Goal: Task Accomplishment & Management: Use online tool/utility

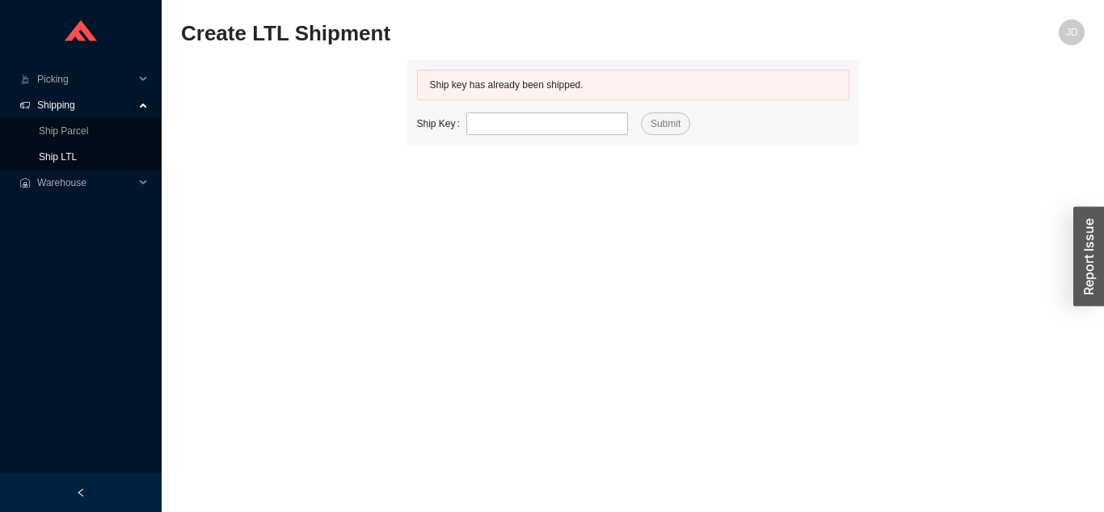
click at [77, 160] on link "Ship LTL" at bounding box center [58, 156] width 38 height 11
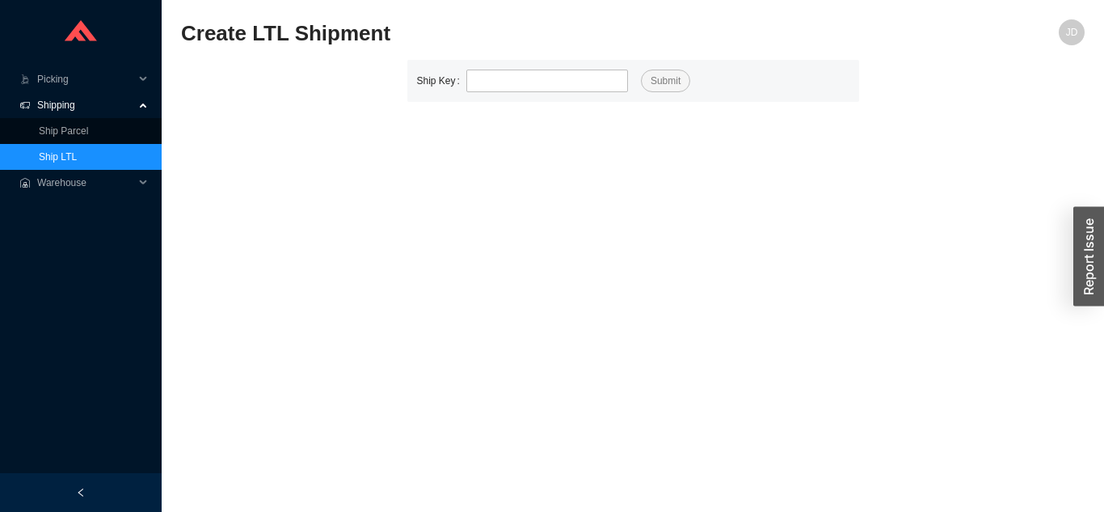
type input "529864"
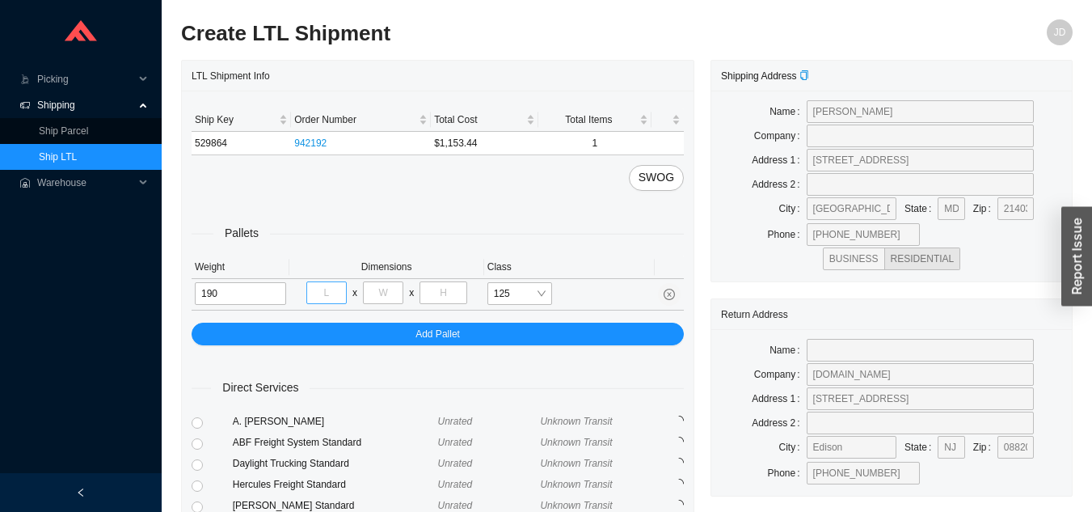
type input "190"
click at [326, 297] on input "tel" at bounding box center [326, 292] width 40 height 23
type input "40"
click at [396, 289] on input "tel" at bounding box center [383, 292] width 40 height 23
type input "48"
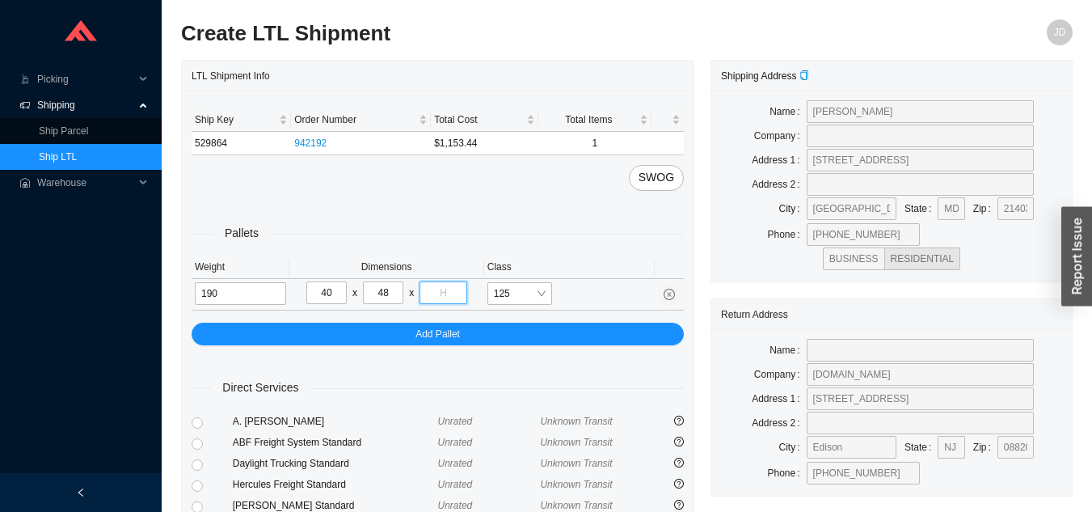
click at [454, 291] on input "tel" at bounding box center [442, 292] width 47 height 23
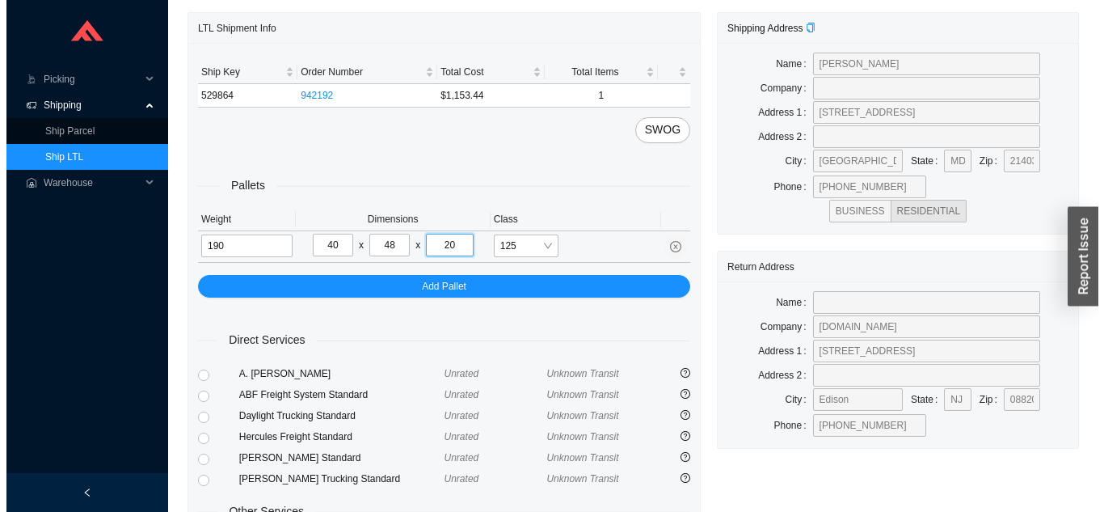
scroll to position [221, 0]
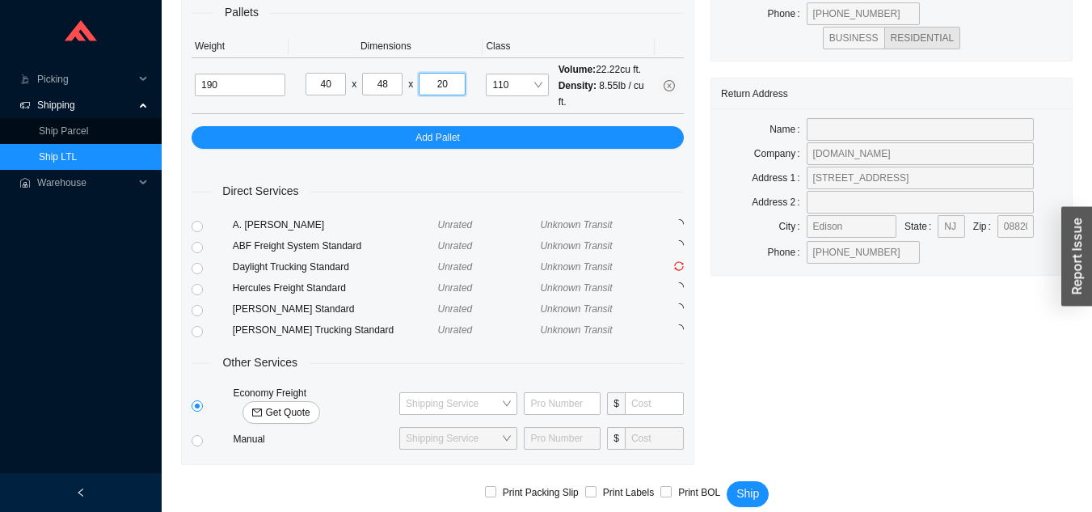
type input "20"
click at [310, 404] on span "Get Quote" at bounding box center [287, 412] width 44 height 16
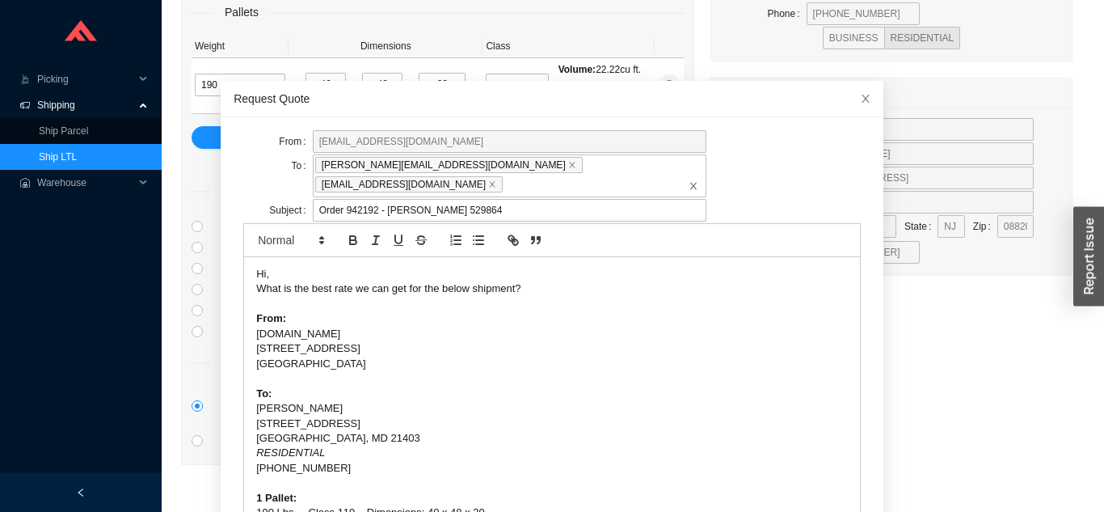
scroll to position [43, 0]
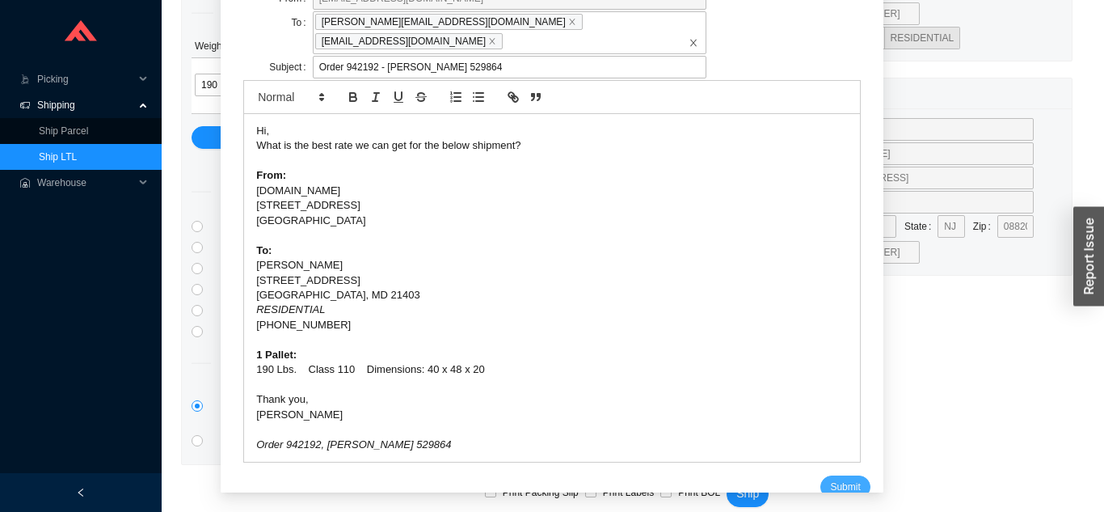
click at [830, 478] on span "Submit" at bounding box center [845, 486] width 30 height 16
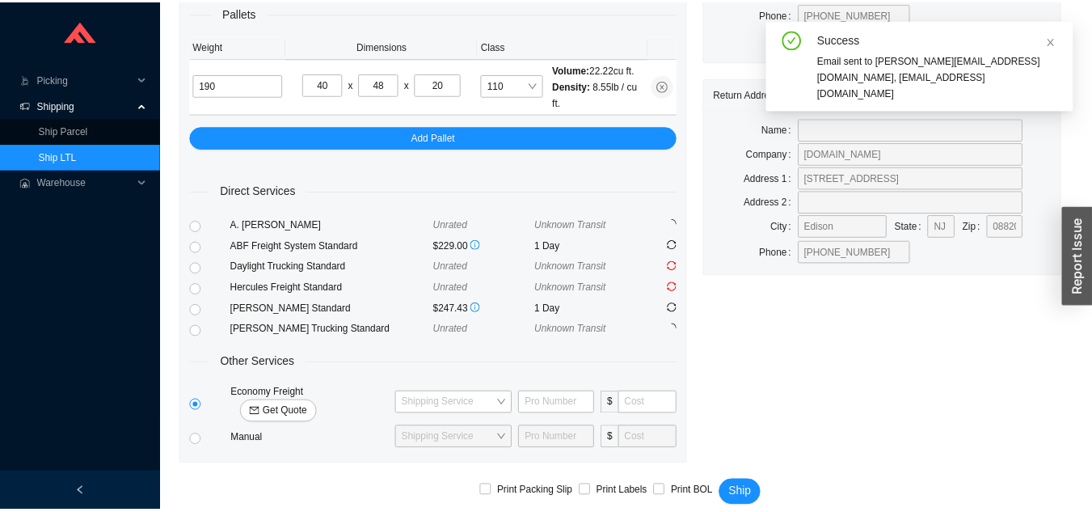
scroll to position [19, 0]
